Goal: Transaction & Acquisition: Book appointment/travel/reservation

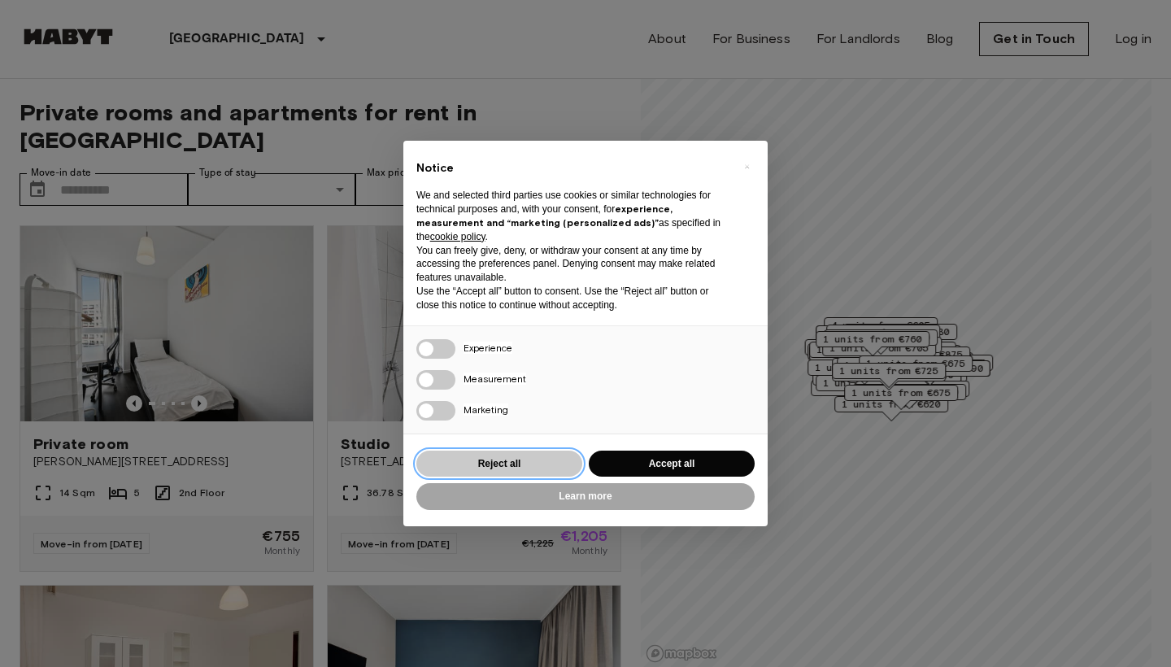
click at [549, 464] on button "Reject all" at bounding box center [499, 464] width 166 height 27
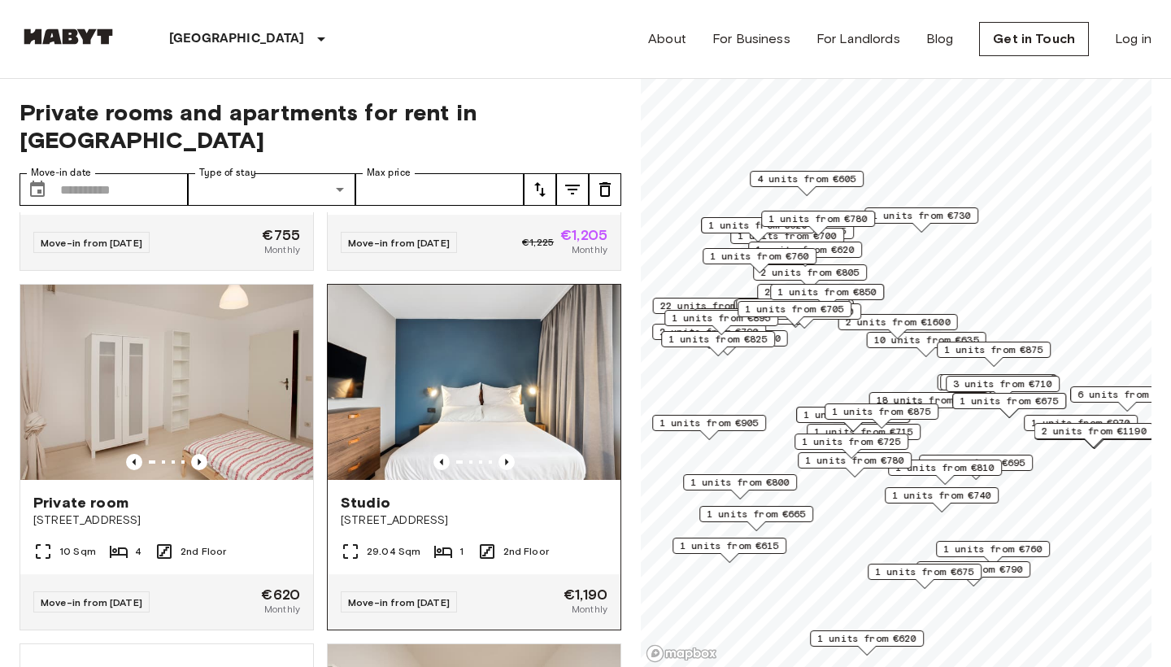
scroll to position [302, 0]
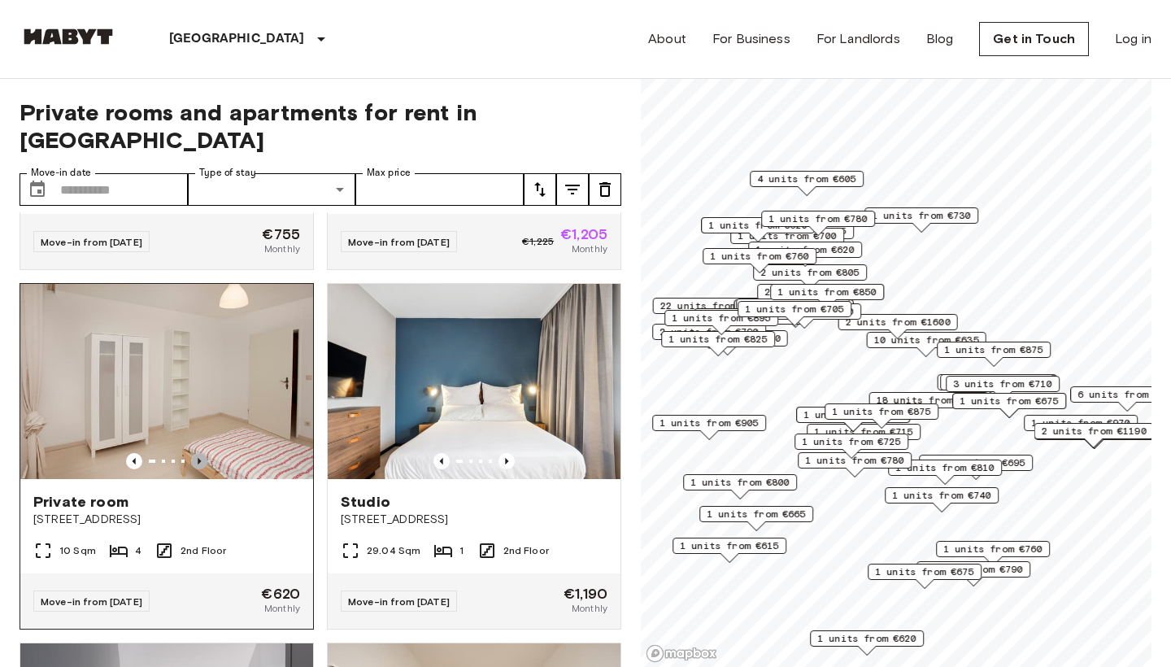
click at [199, 453] on icon "Previous image" at bounding box center [199, 461] width 16 height 16
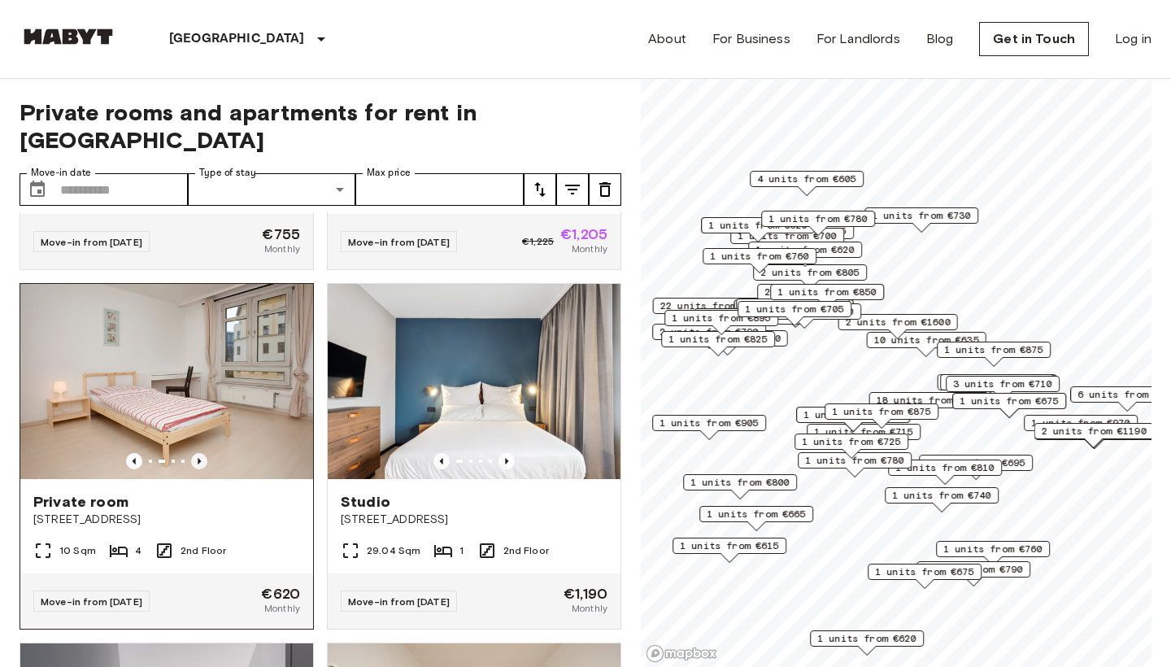
click at [199, 453] on icon "Previous image" at bounding box center [199, 461] width 16 height 16
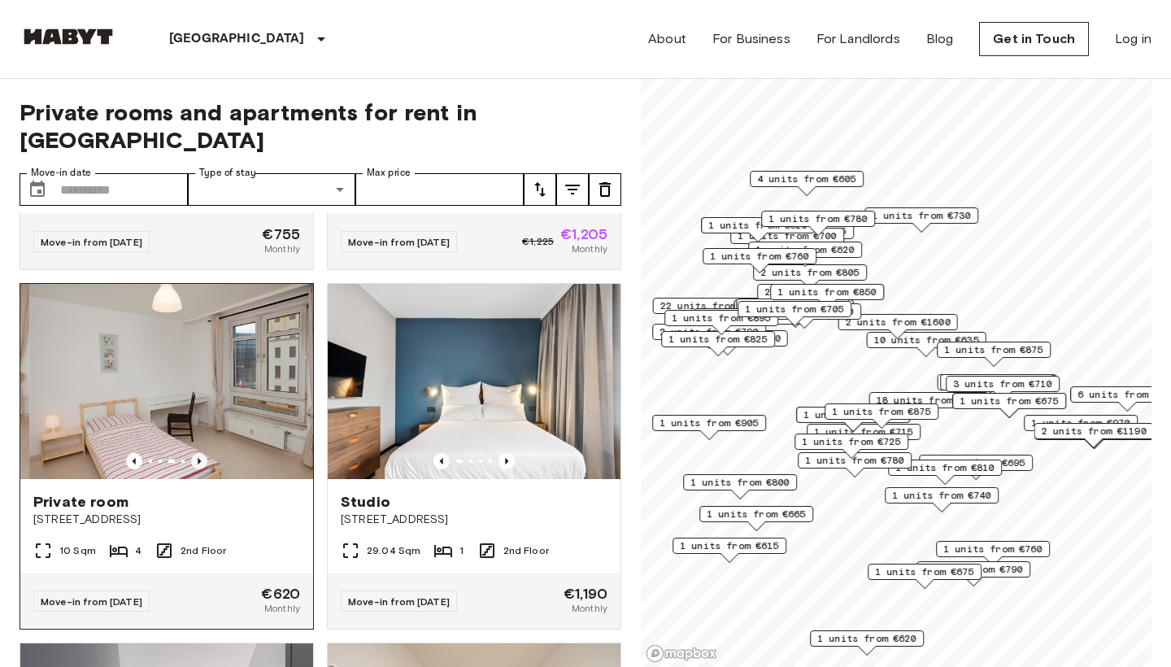
click at [200, 458] on icon "Previous image" at bounding box center [199, 461] width 3 height 7
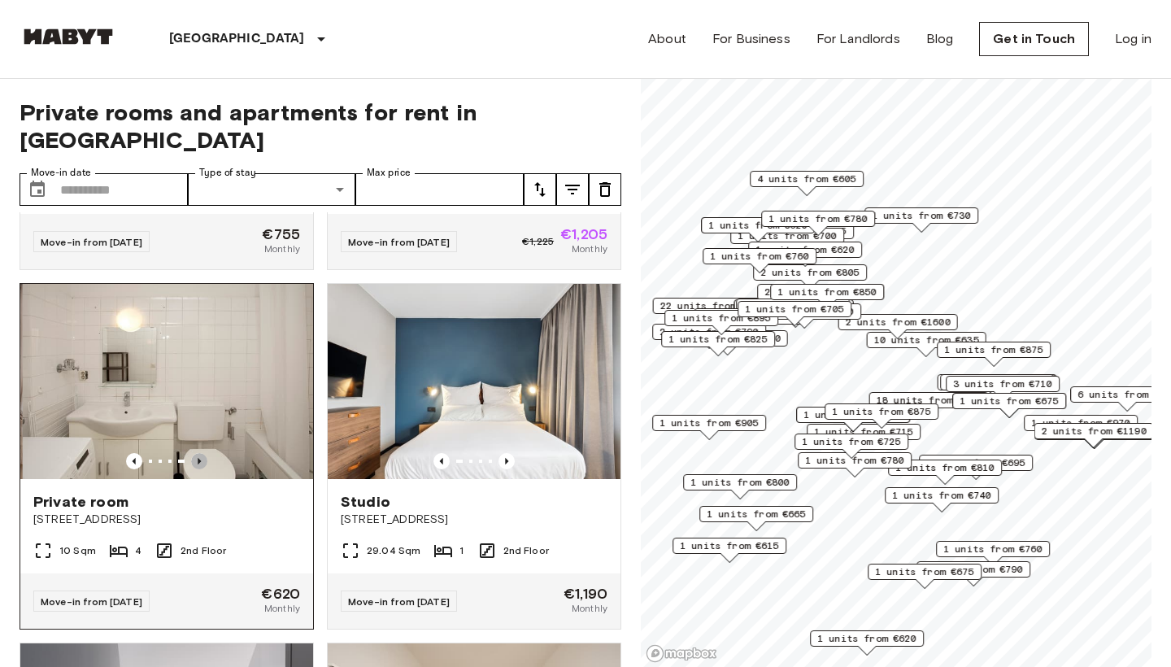
click at [200, 458] on icon "Previous image" at bounding box center [199, 461] width 3 height 7
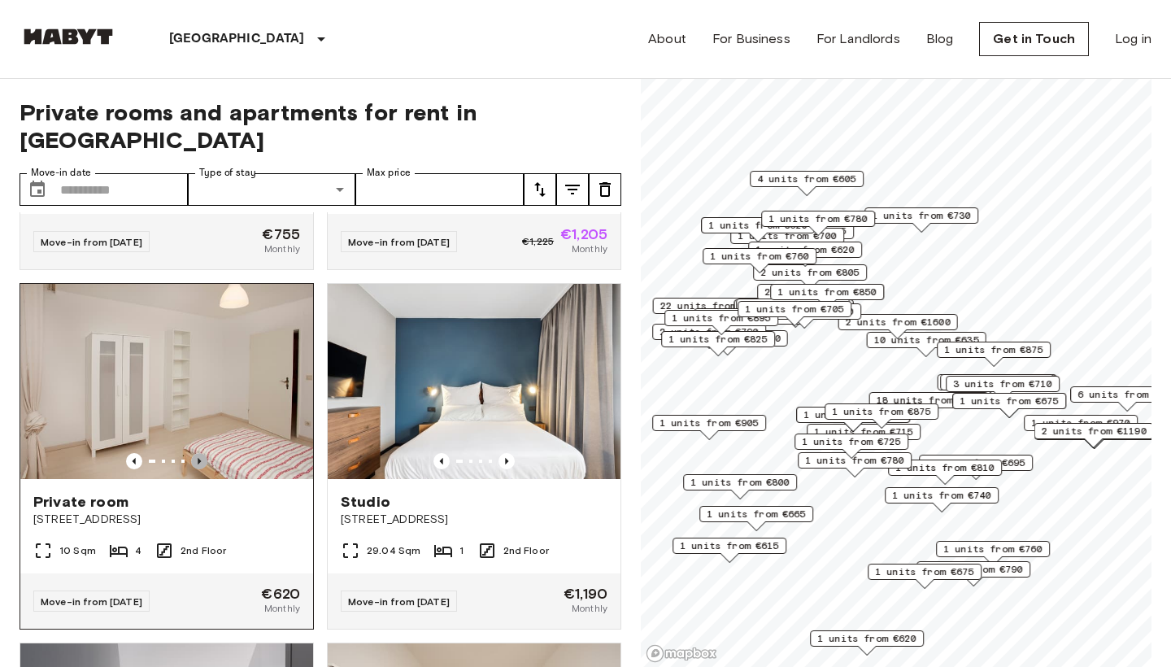
click at [200, 458] on icon "Previous image" at bounding box center [199, 461] width 3 height 7
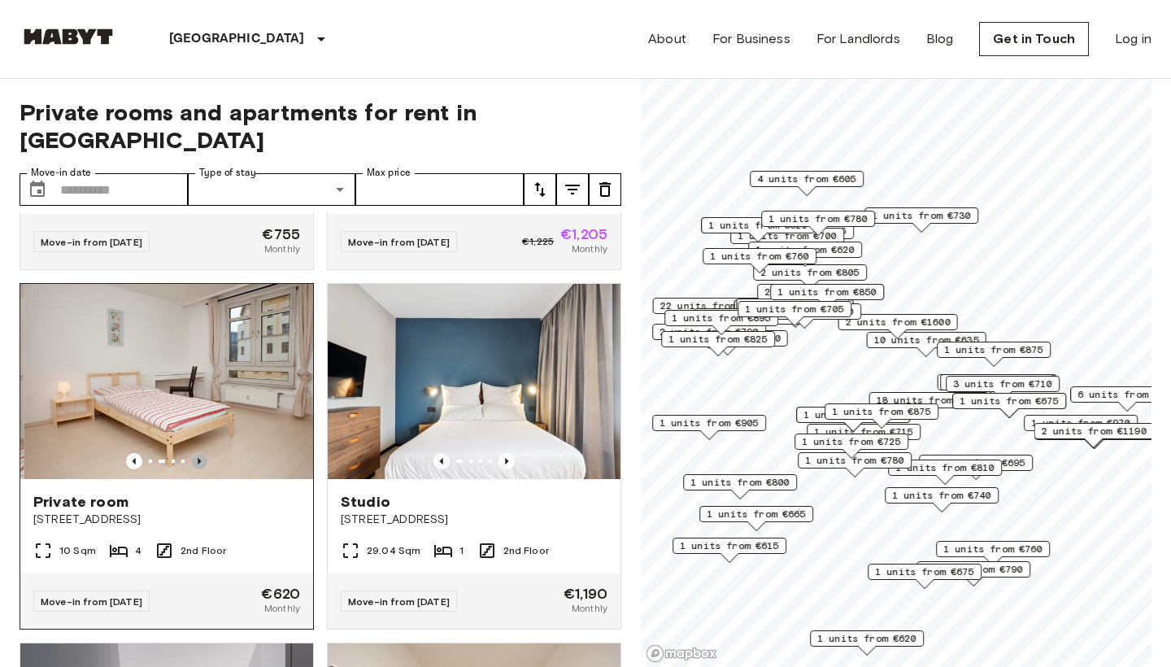
click at [200, 458] on icon "Previous image" at bounding box center [199, 461] width 3 height 7
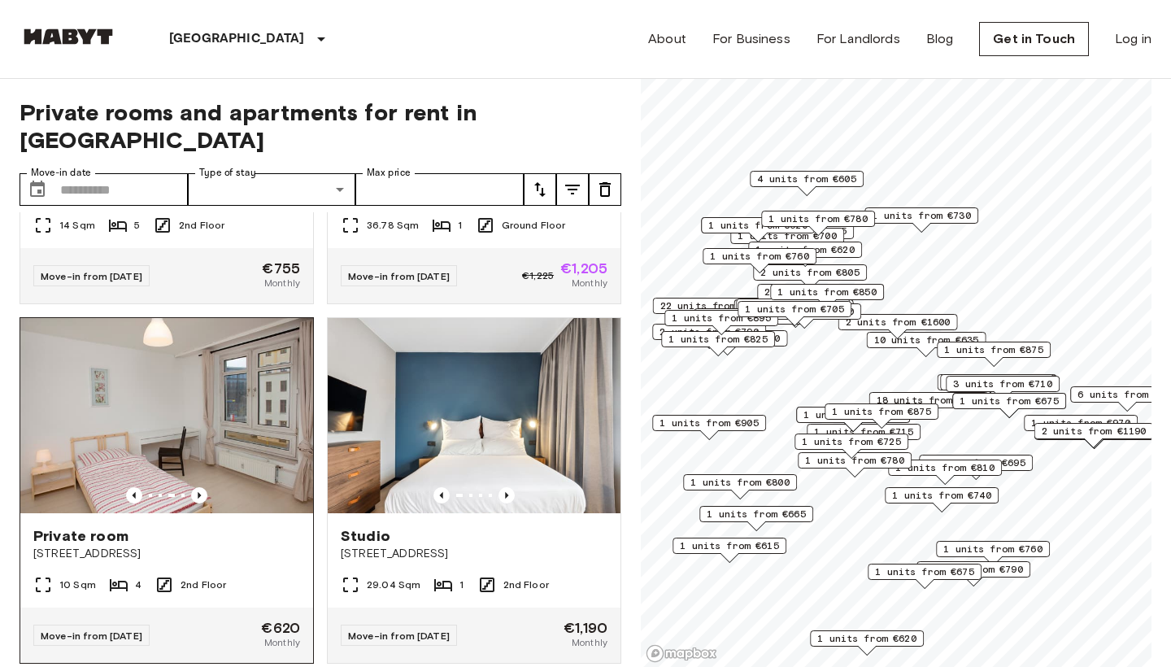
scroll to position [279, 0]
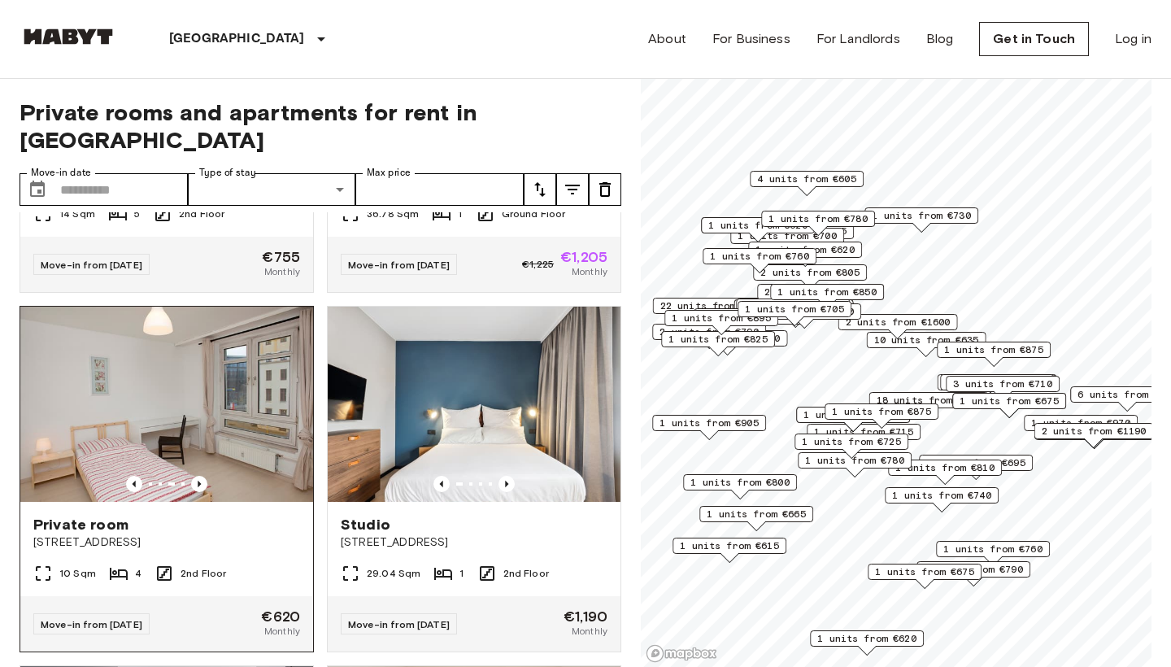
click at [131, 534] on div "Private room Stromstraße 36" at bounding box center [166, 533] width 293 height 62
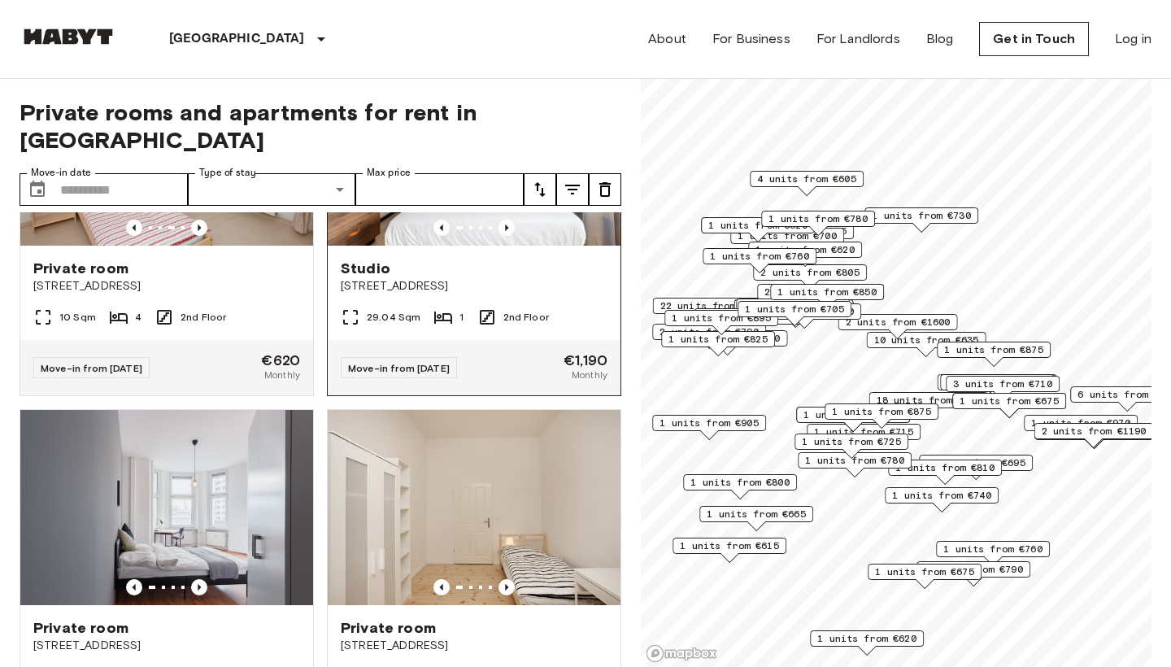
scroll to position [542, 0]
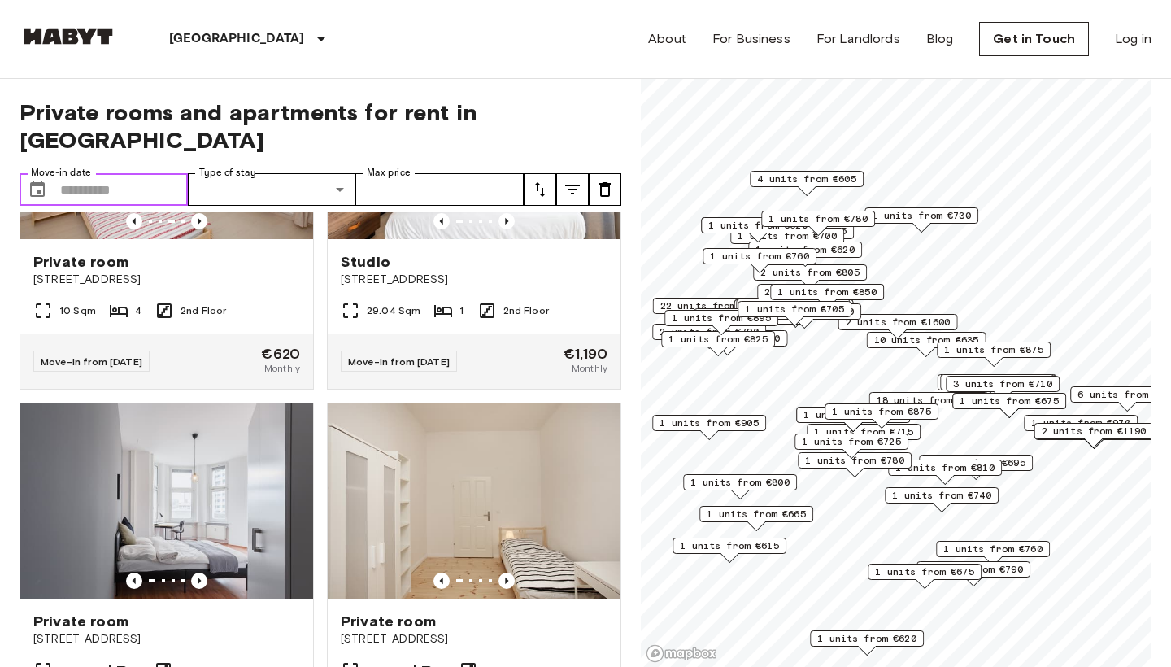
click at [159, 173] on input "Move-in date" at bounding box center [124, 189] width 128 height 33
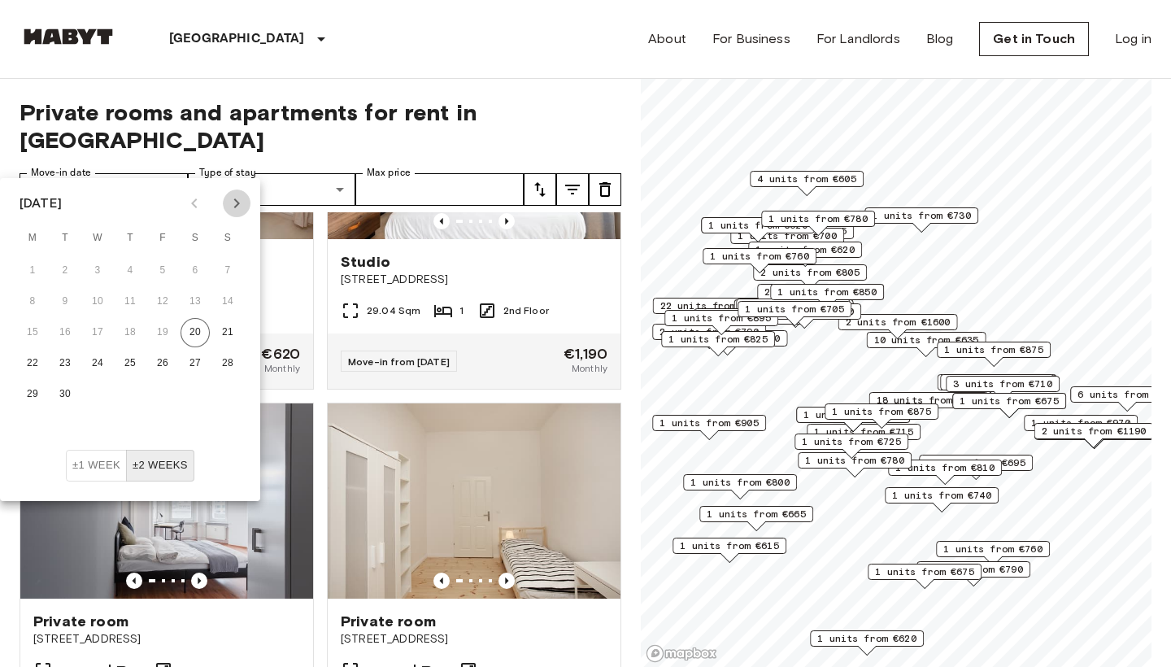
click at [233, 206] on icon "Next month" at bounding box center [237, 204] width 20 height 20
click at [235, 195] on icon "Next month" at bounding box center [237, 204] width 20 height 20
click at [138, 307] on button "8" at bounding box center [129, 301] width 29 height 29
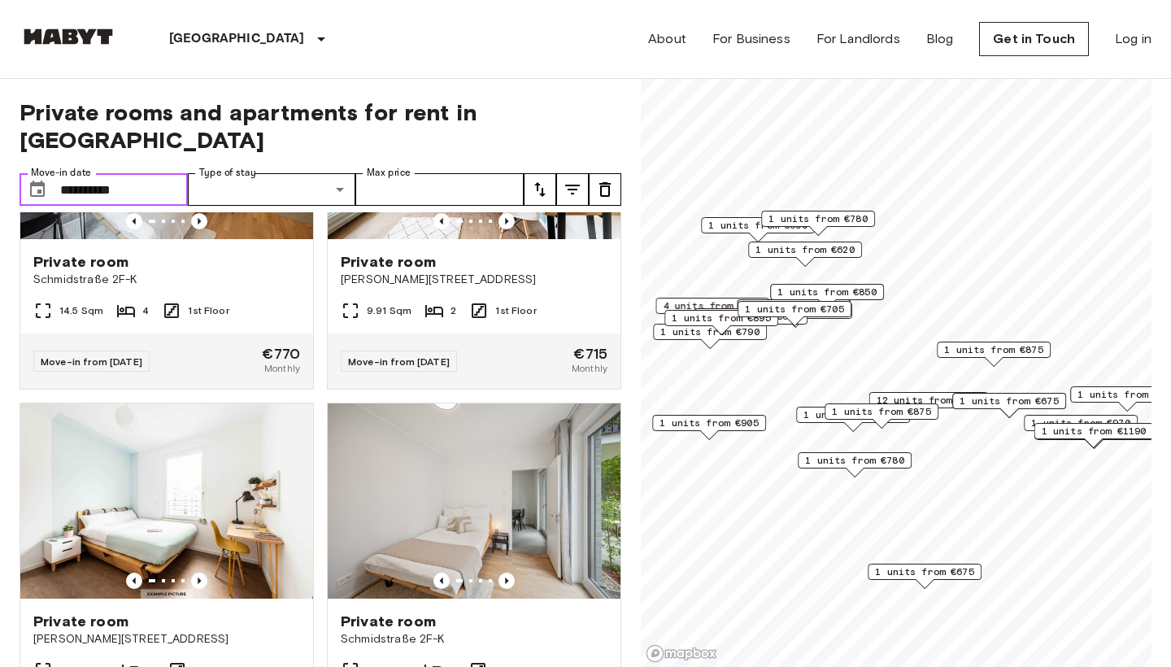
type input "**********"
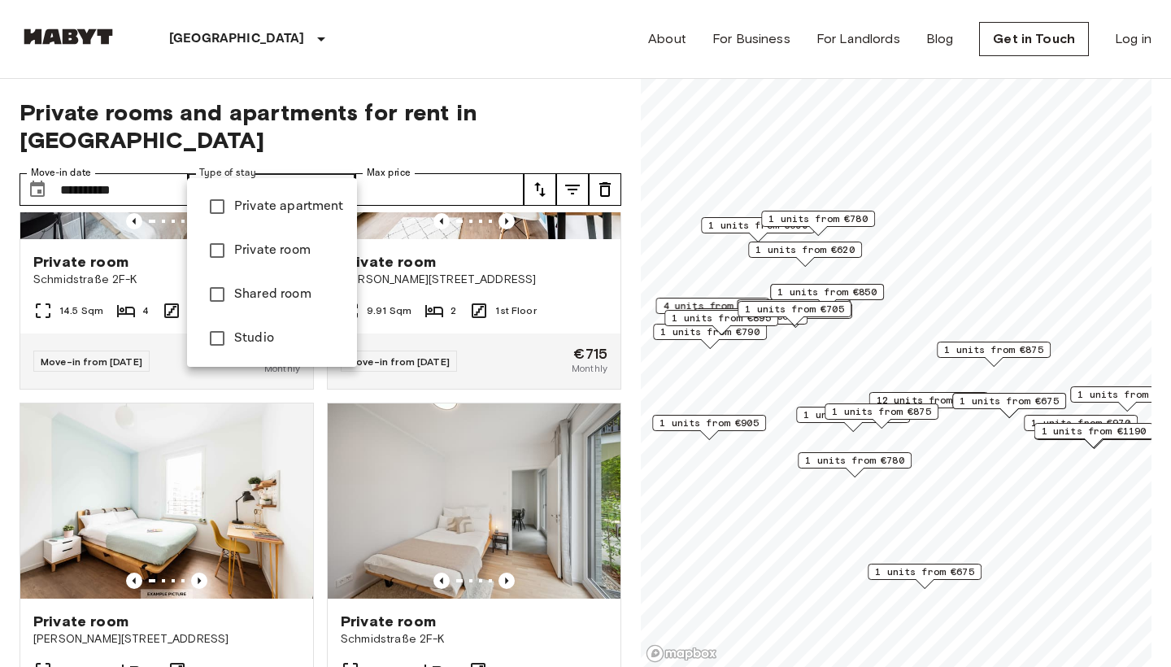
click at [320, 168] on div at bounding box center [585, 333] width 1171 height 667
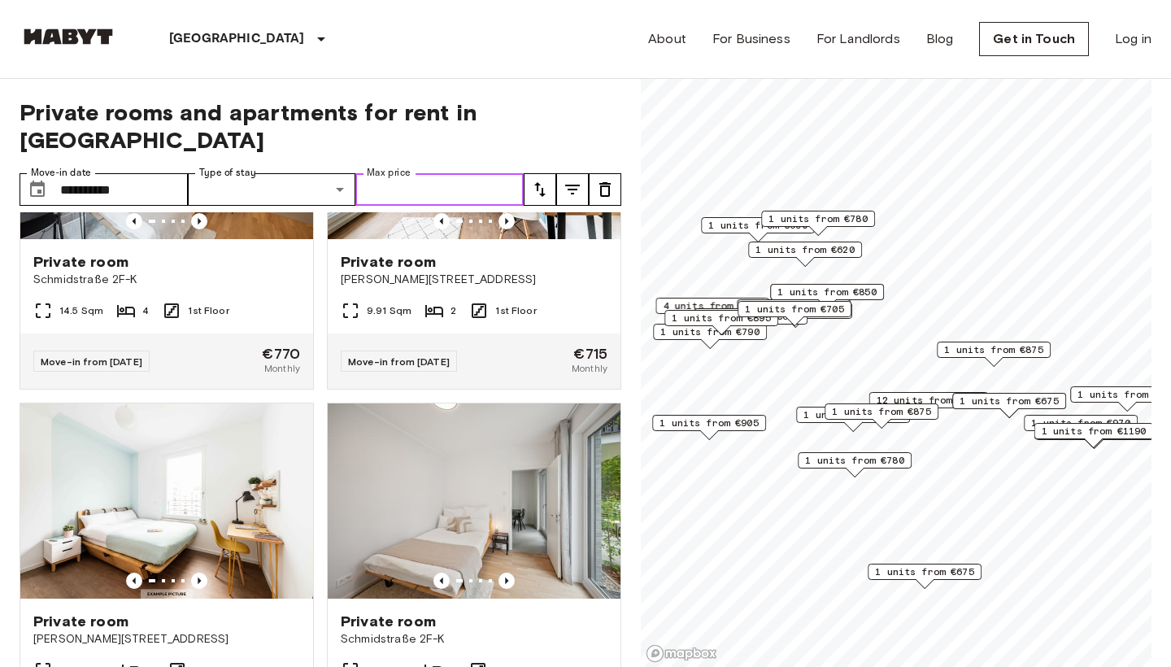
click at [496, 173] on input "Max price" at bounding box center [439, 189] width 168 height 33
click at [524, 173] on button "tune" at bounding box center [540, 189] width 33 height 33
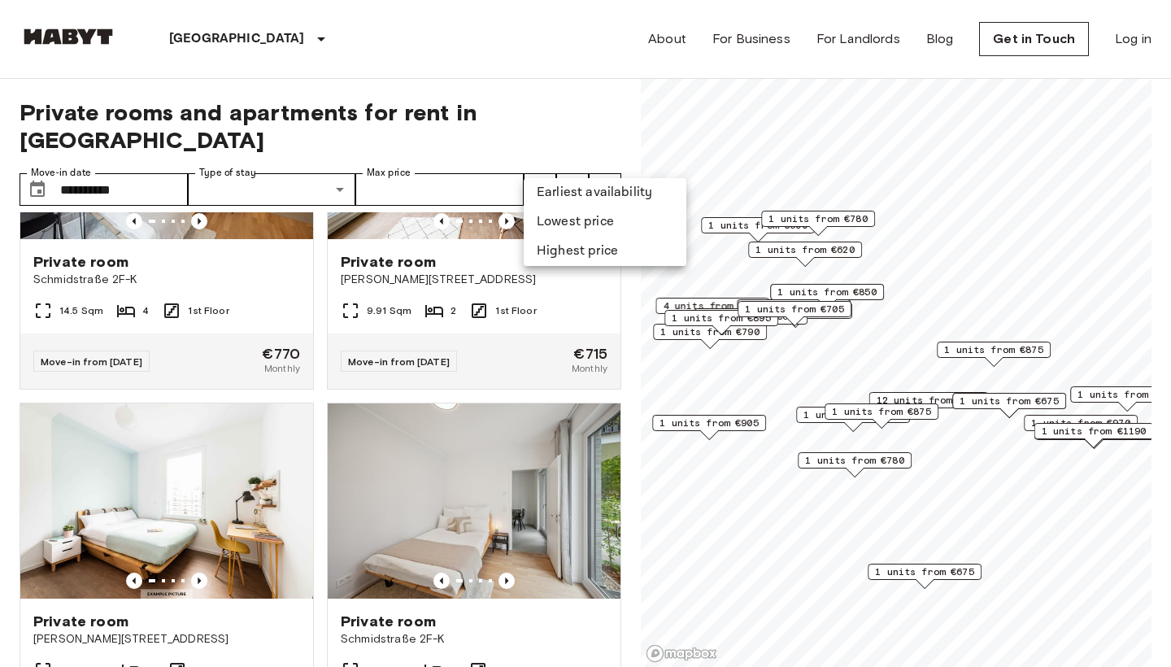
click at [560, 217] on li "Lowest price" at bounding box center [605, 221] width 163 height 29
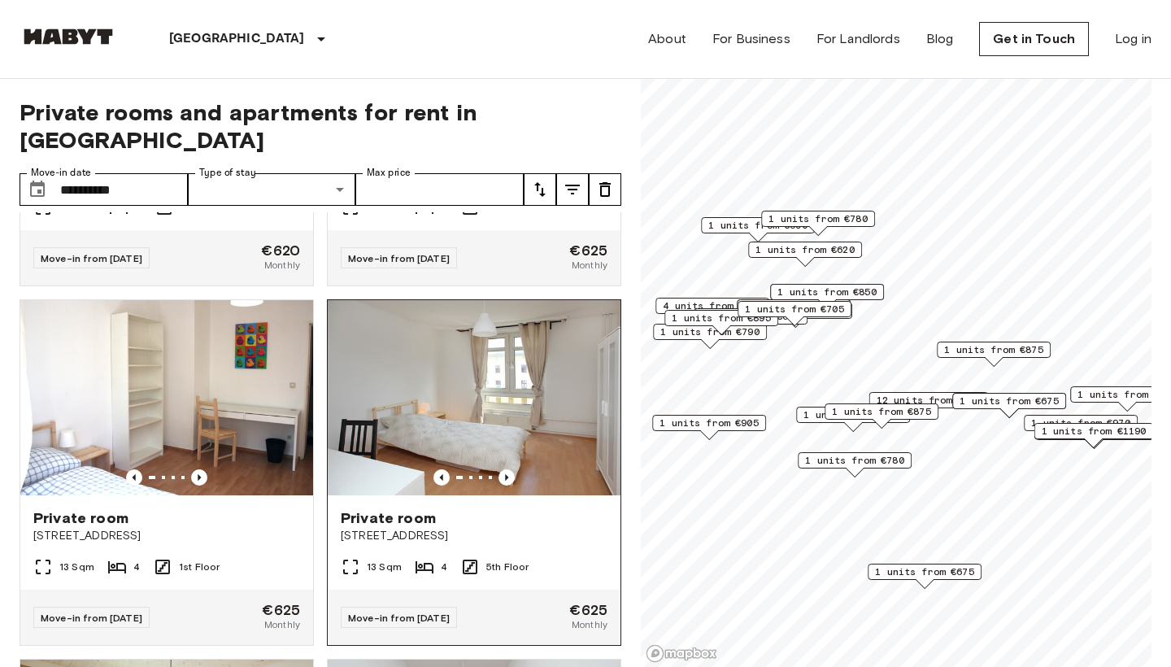
scroll to position [291, 0]
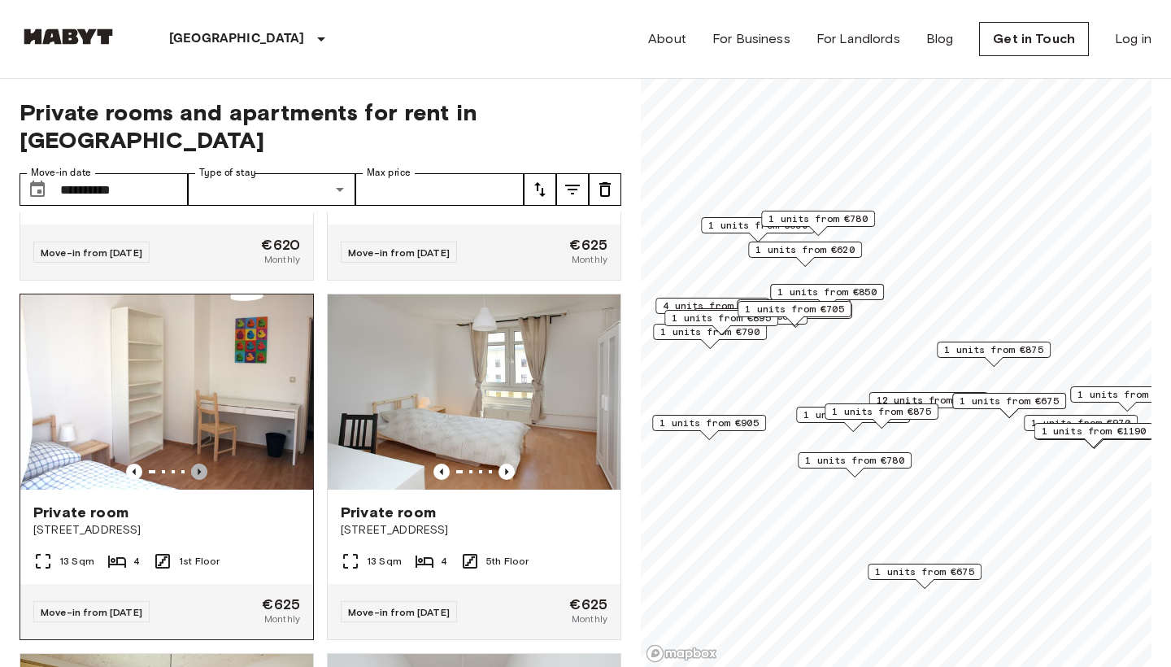
click at [195, 464] on icon "Previous image" at bounding box center [199, 472] width 16 height 16
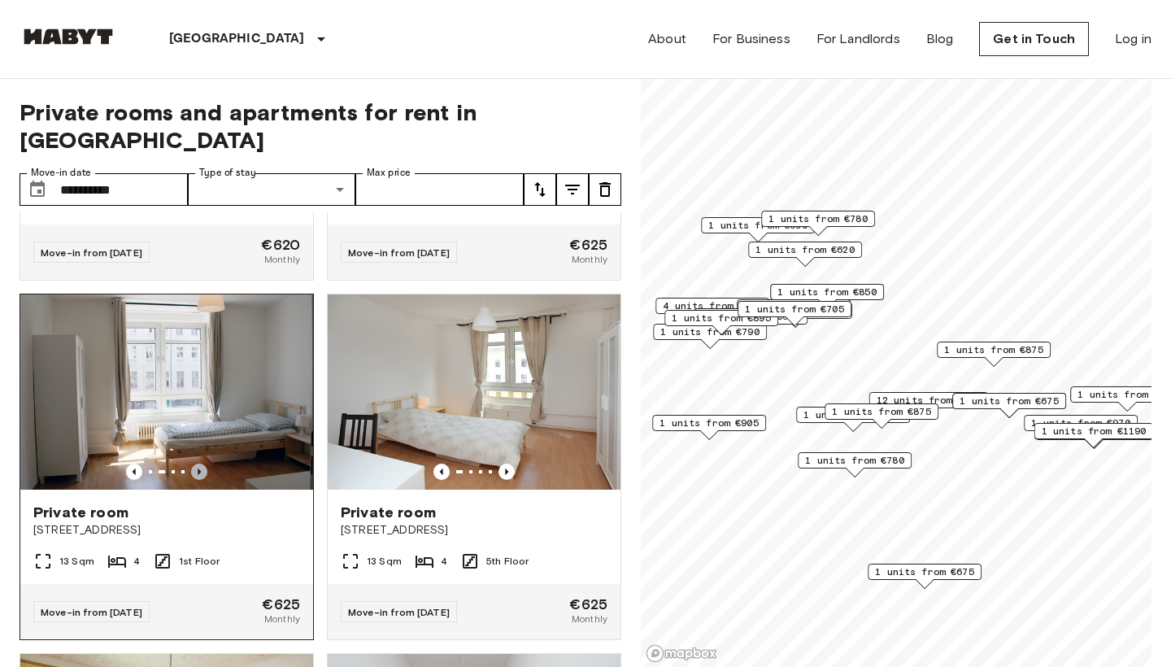
click at [195, 464] on icon "Previous image" at bounding box center [199, 472] width 16 height 16
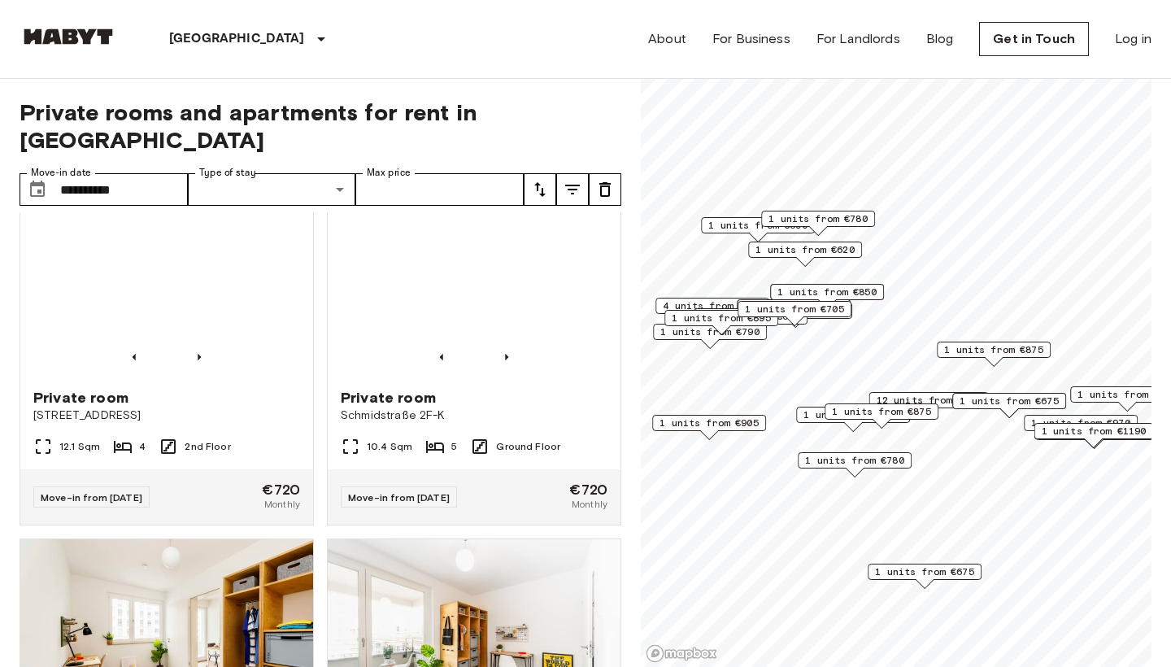
scroll to position [0, 0]
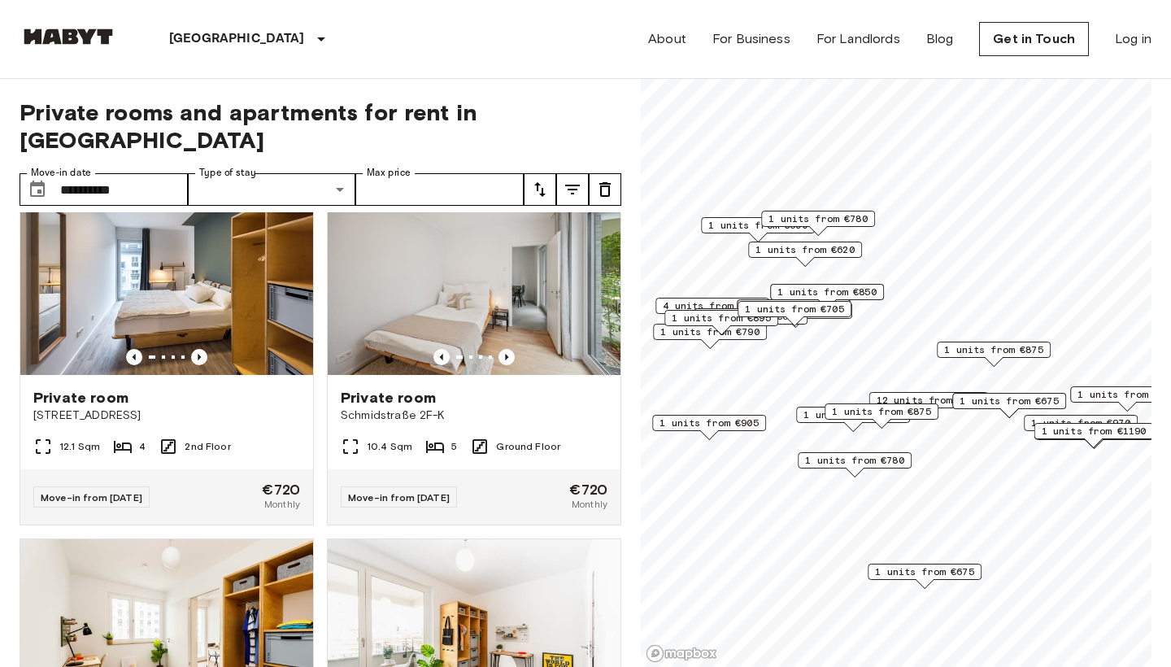
click at [980, 406] on span "1 units from €675" at bounding box center [1009, 401] width 99 height 15
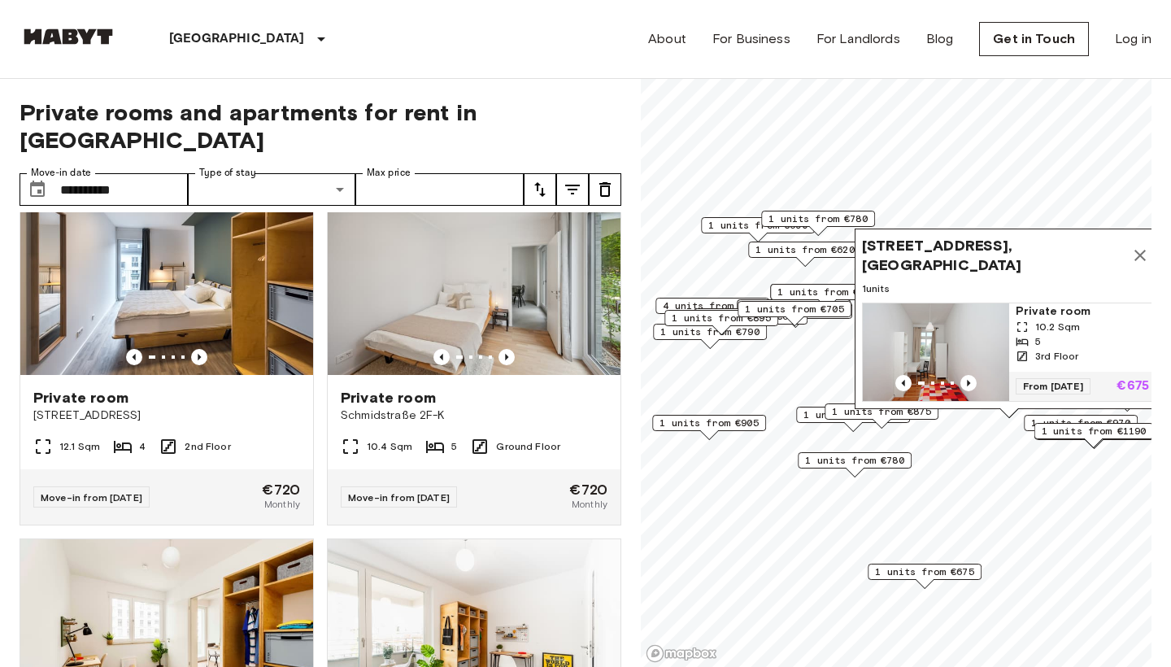
click at [980, 381] on div "Map marker" at bounding box center [936, 383] width 146 height 16
click at [1145, 253] on icon "Map marker" at bounding box center [1140, 256] width 20 height 20
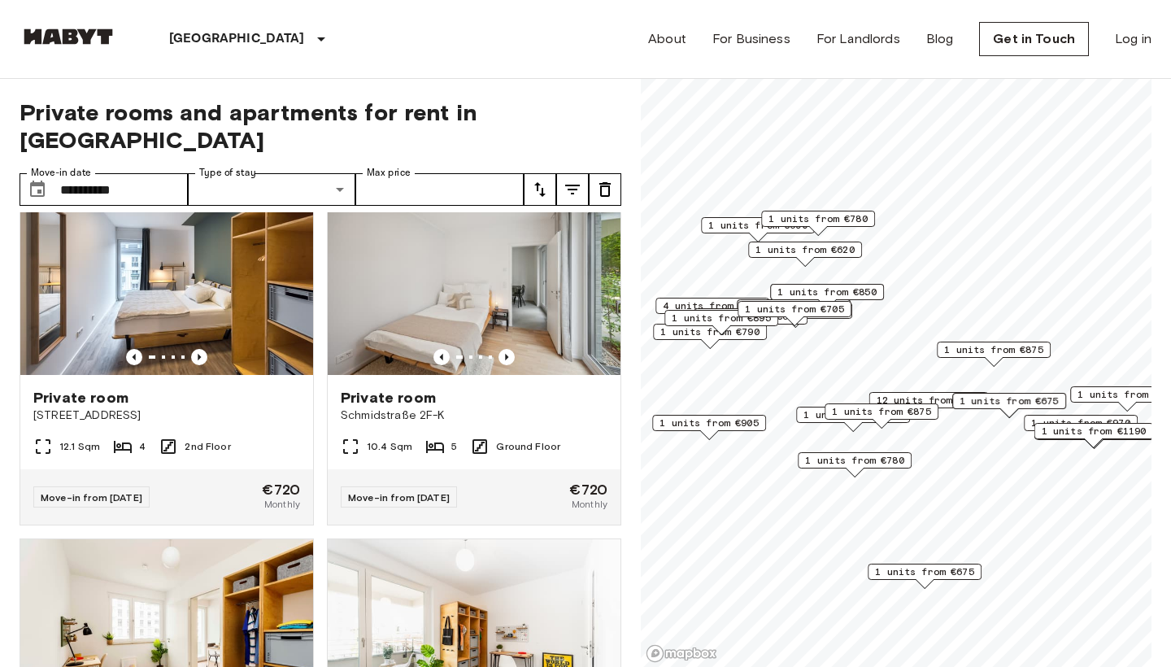
click at [838, 259] on div "1 units from €620" at bounding box center [805, 254] width 114 height 25
click at [836, 250] on span "1 units from €620" at bounding box center [805, 249] width 99 height 15
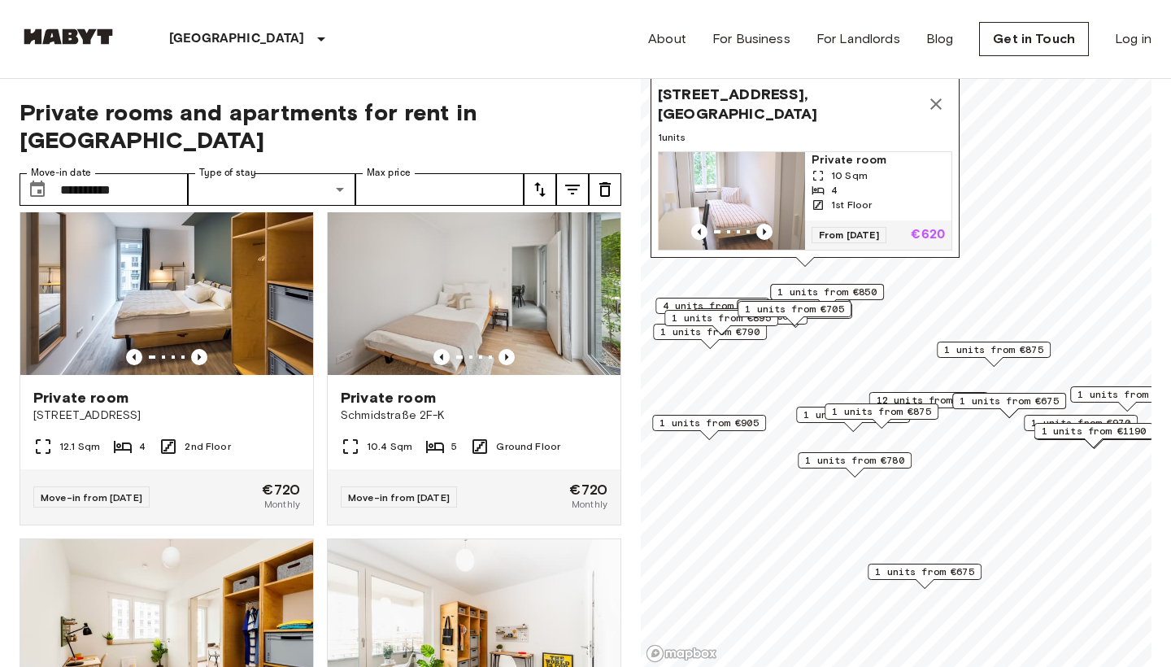
click at [771, 241] on img "Map marker" at bounding box center [732, 201] width 146 height 98
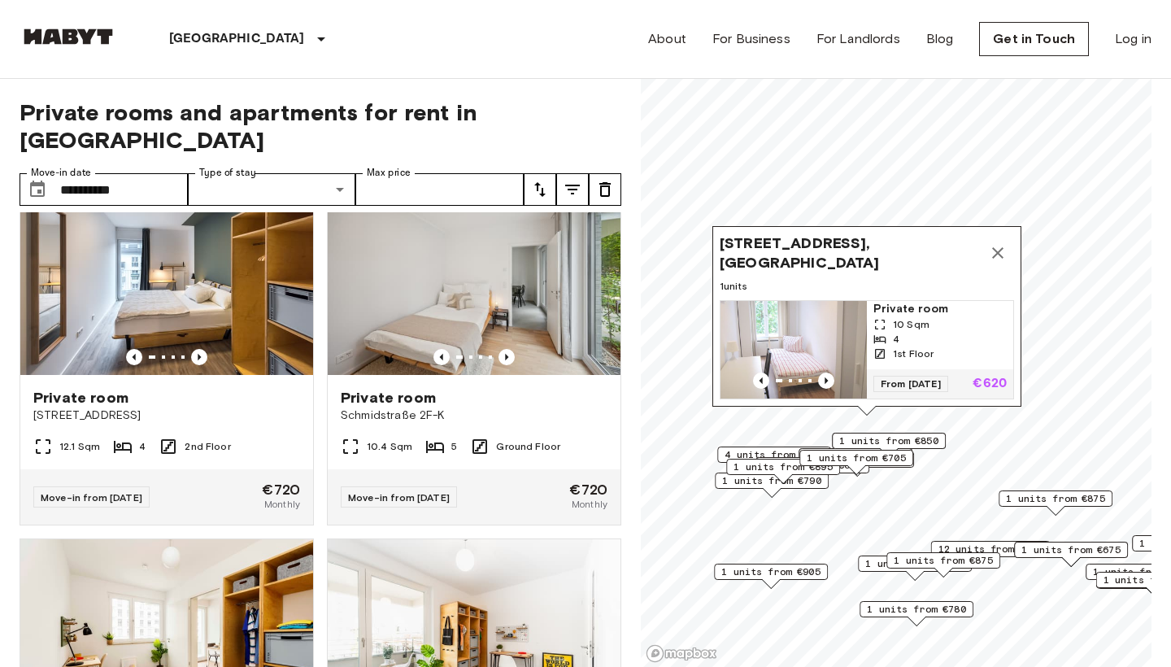
drag, startPoint x: 841, startPoint y: 494, endPoint x: 936, endPoint y: 564, distance: 118.1
click at [936, 564] on span "1 units from €875" at bounding box center [943, 560] width 99 height 15
click at [869, 473] on div "1 units from €705" at bounding box center [856, 462] width 114 height 25
click at [843, 466] on div "1 units from €705" at bounding box center [856, 462] width 114 height 25
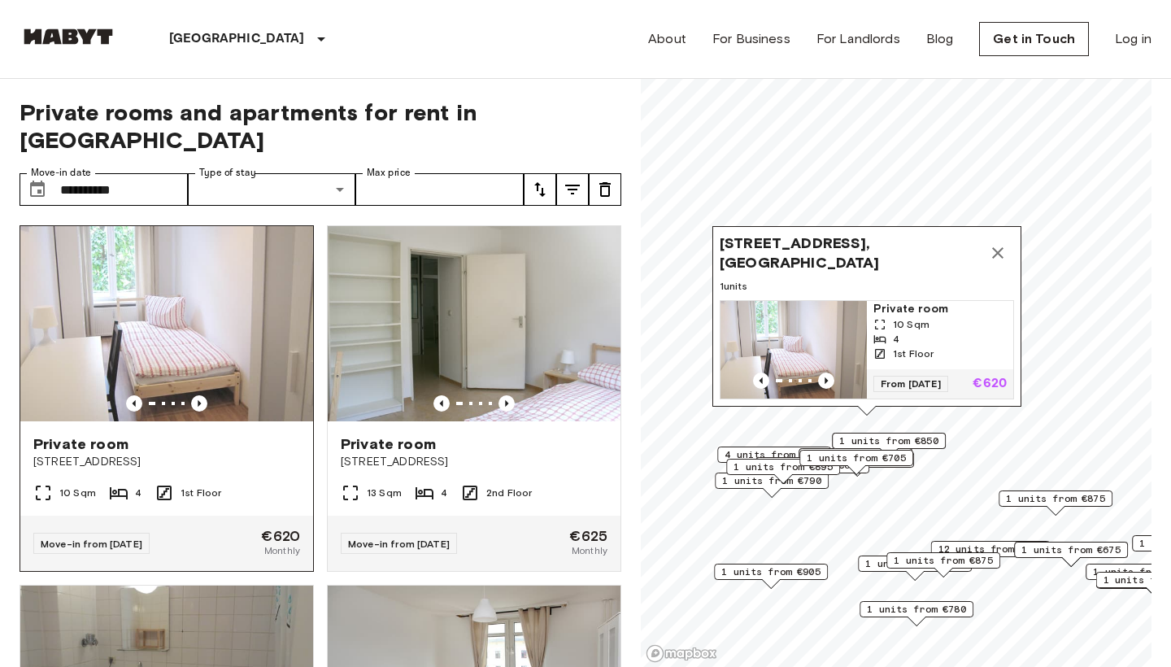
click at [284, 434] on div "Private room" at bounding box center [166, 444] width 267 height 20
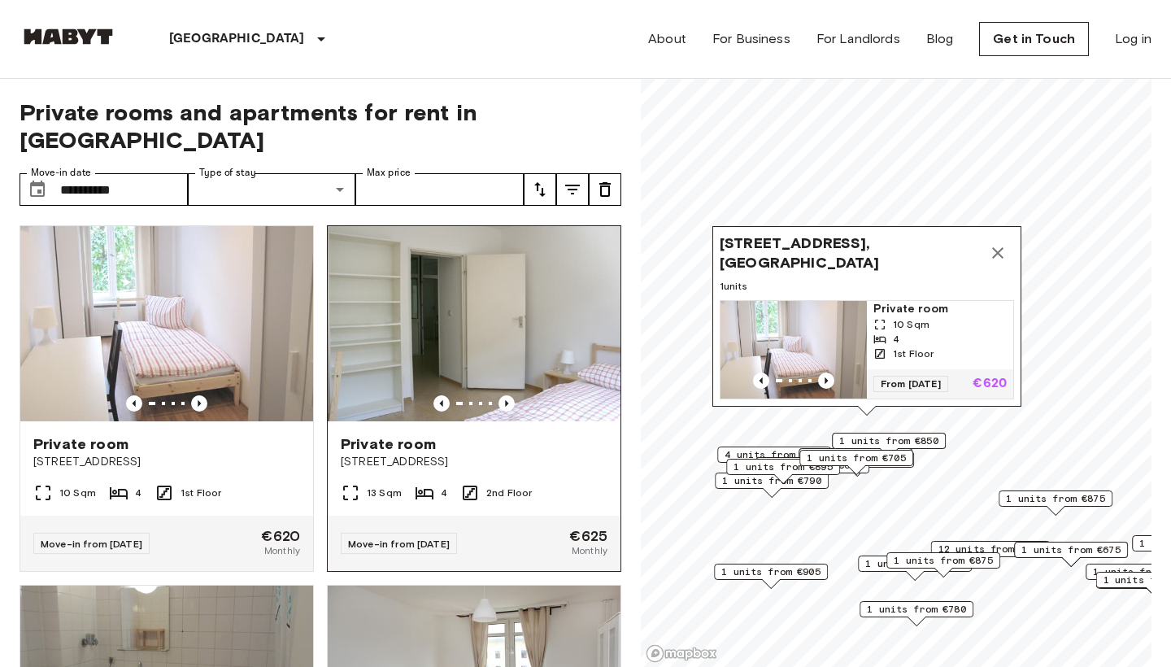
click at [505, 385] on img at bounding box center [474, 323] width 293 height 195
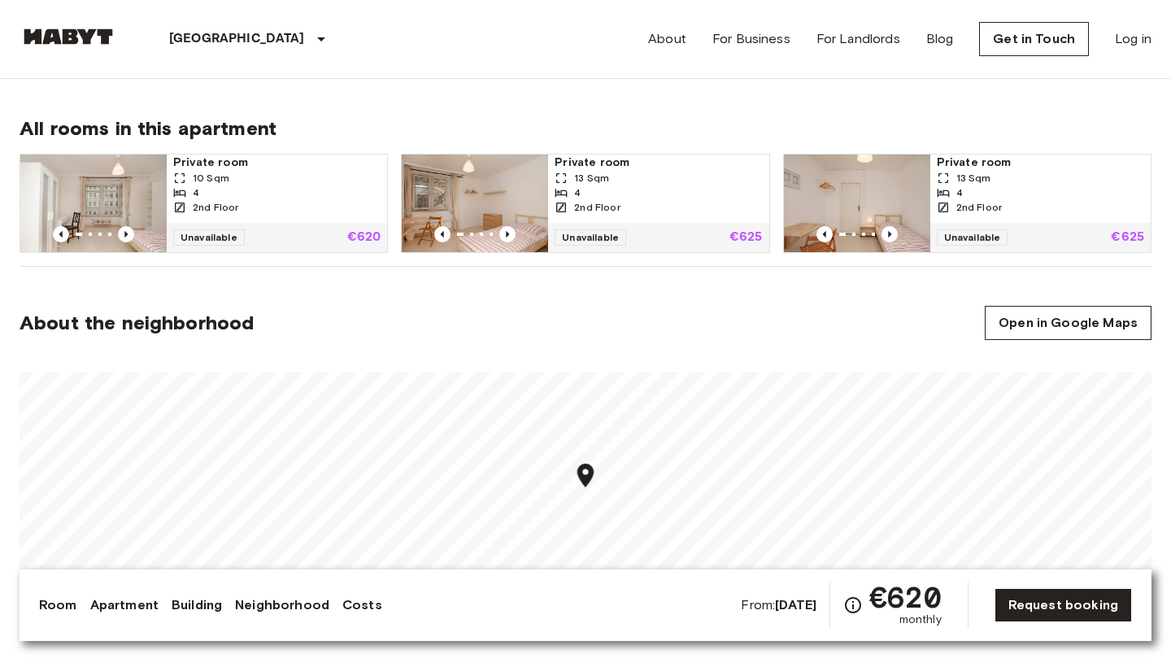
scroll to position [795, 0]
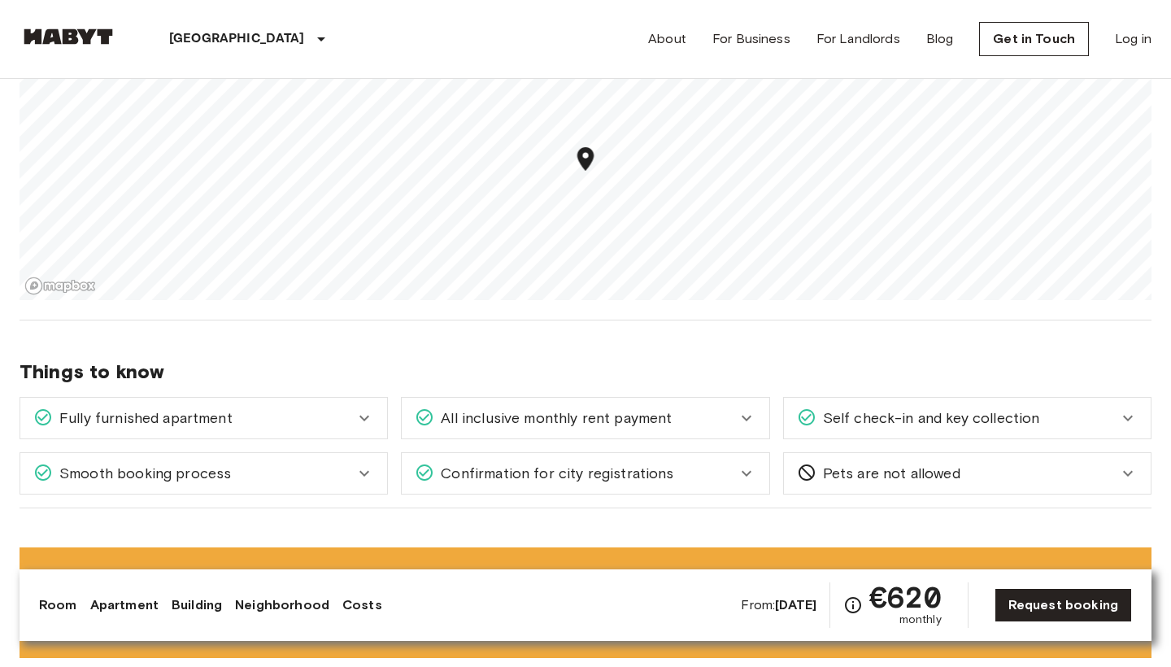
scroll to position [1118, 0]
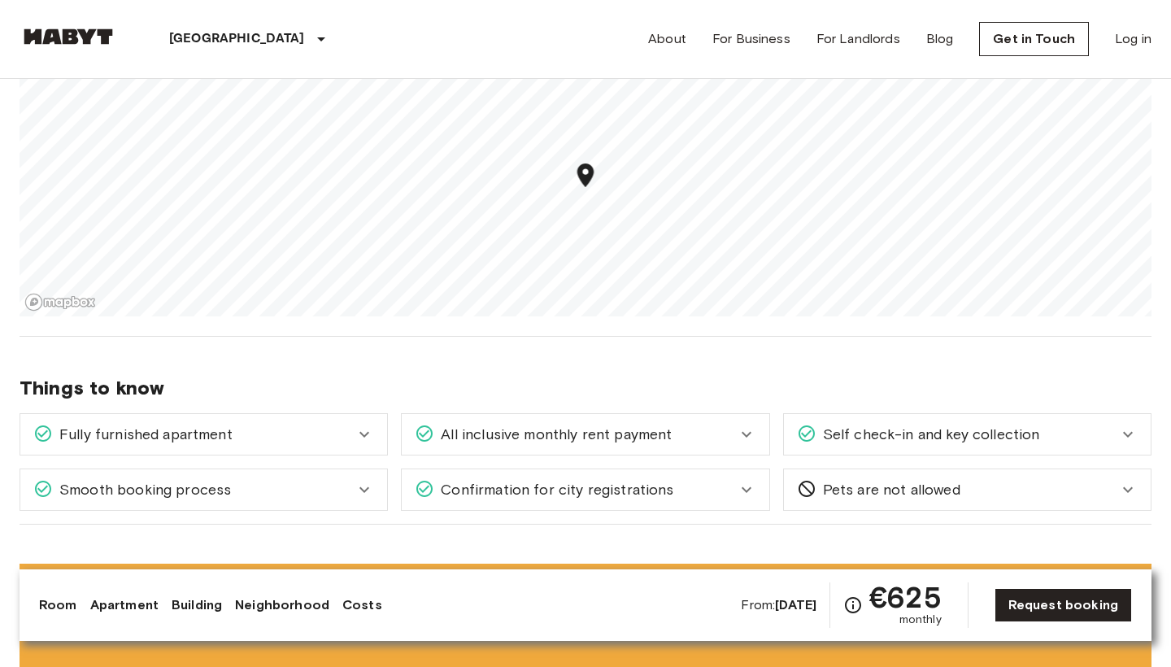
scroll to position [1100, 0]
